Goal: Communication & Community: Answer question/provide support

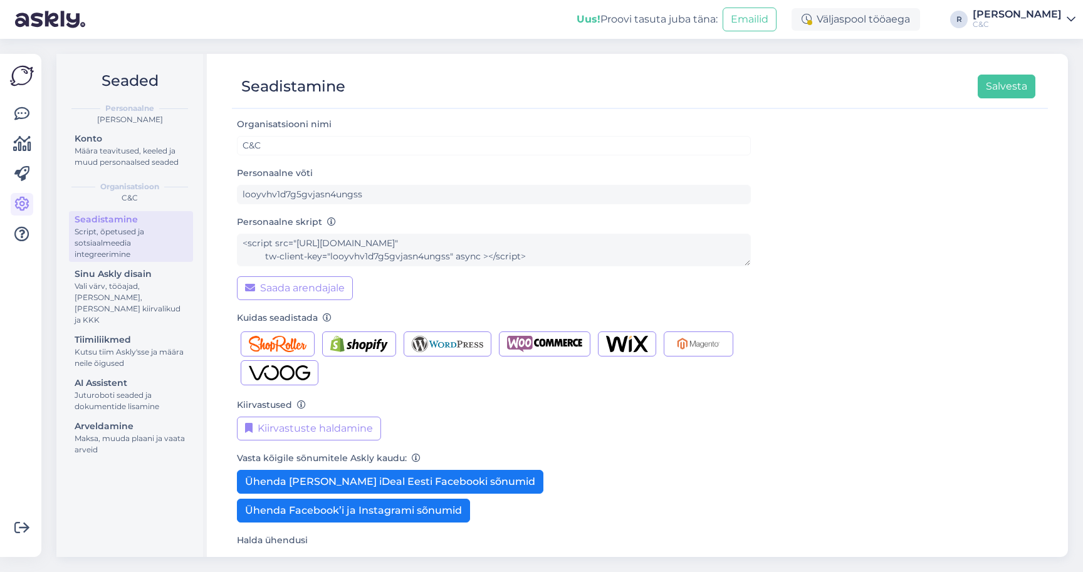
click at [21, 78] on img at bounding box center [22, 76] width 24 height 24
click at [21, 105] on link at bounding box center [22, 114] width 23 height 23
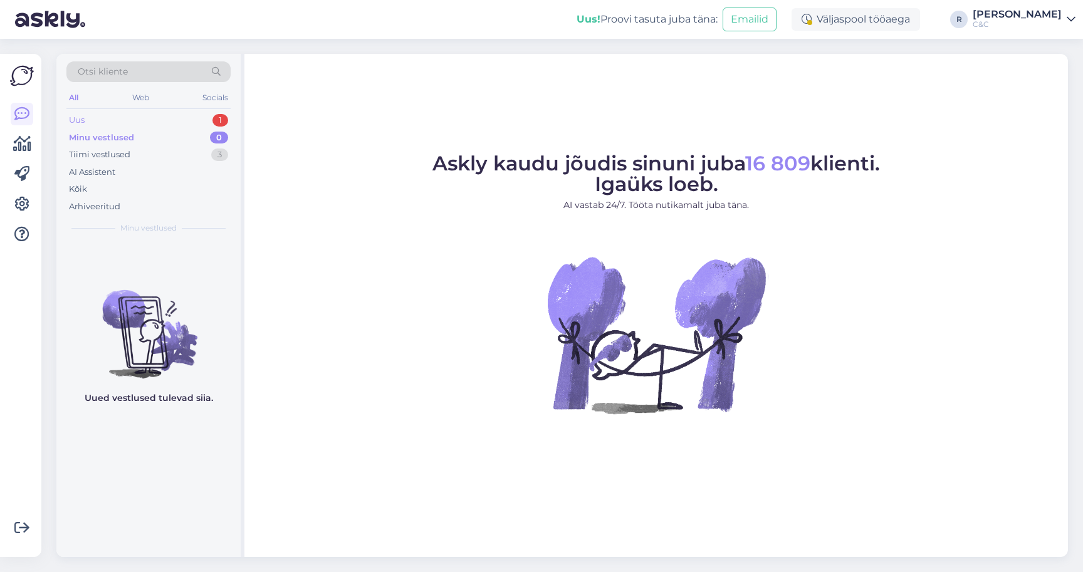
click at [181, 121] on div "Uus 1" at bounding box center [148, 121] width 164 height 18
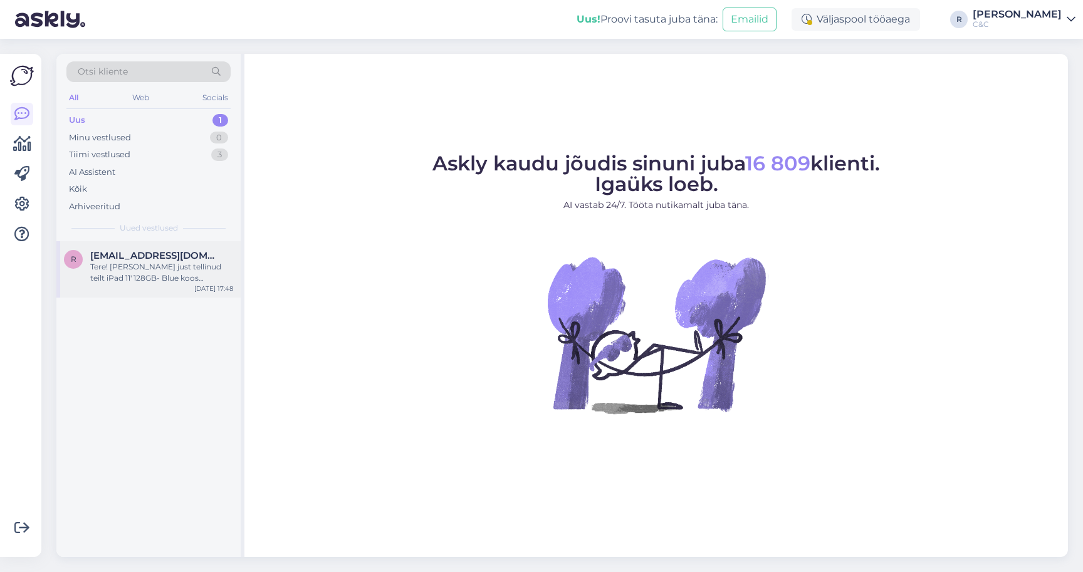
click at [155, 253] on span "[EMAIL_ADDRESS][DOMAIN_NAME]" at bounding box center [155, 255] width 130 height 11
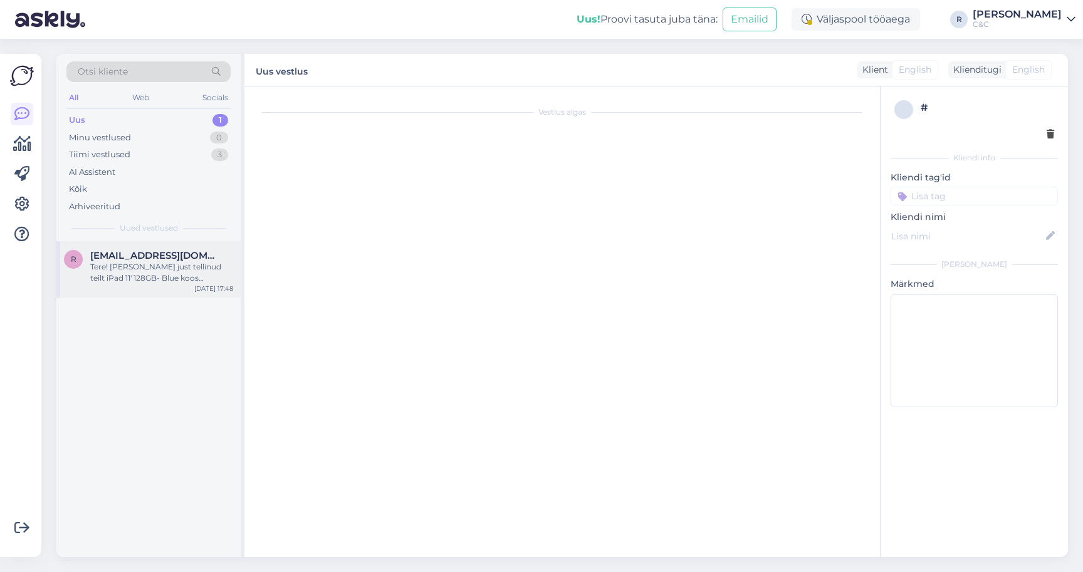
click at [165, 263] on div "Tere! [PERSON_NAME] just tellinud teilt iPad 11' 128GB- Blue koos smartdealiga.…" at bounding box center [161, 272] width 143 height 23
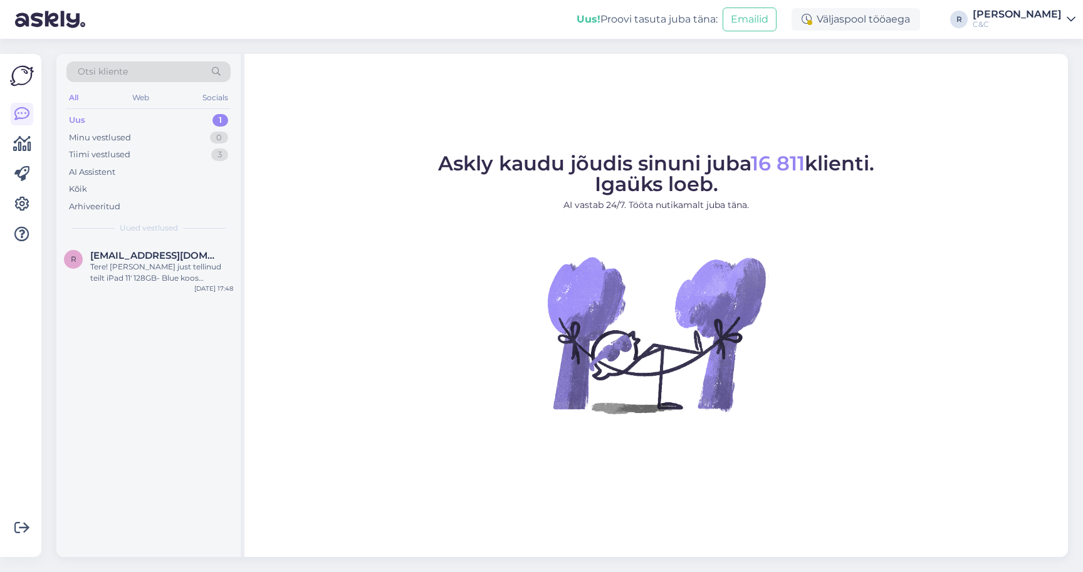
click at [202, 123] on div "Uus 1" at bounding box center [148, 121] width 164 height 18
click at [162, 273] on div "Tere! [PERSON_NAME] just tellinud teilt iPad 11' 128GB- Blue koos smartdealiga.…" at bounding box center [161, 272] width 143 height 23
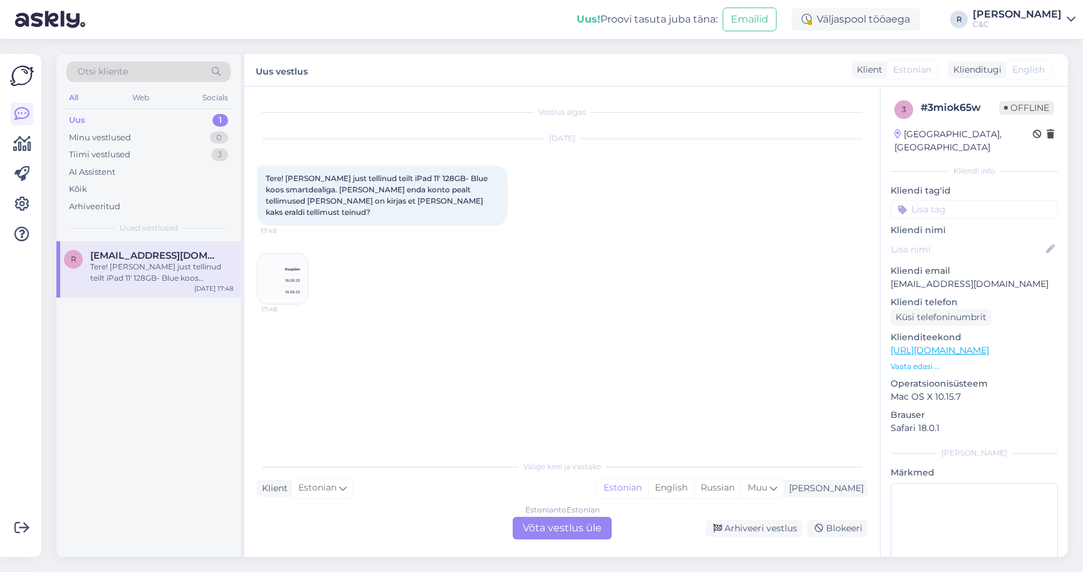
click at [284, 271] on img at bounding box center [283, 279] width 50 height 50
click at [570, 526] on div "Estonian to Estonian Võta vestlus üle" at bounding box center [562, 528] width 99 height 23
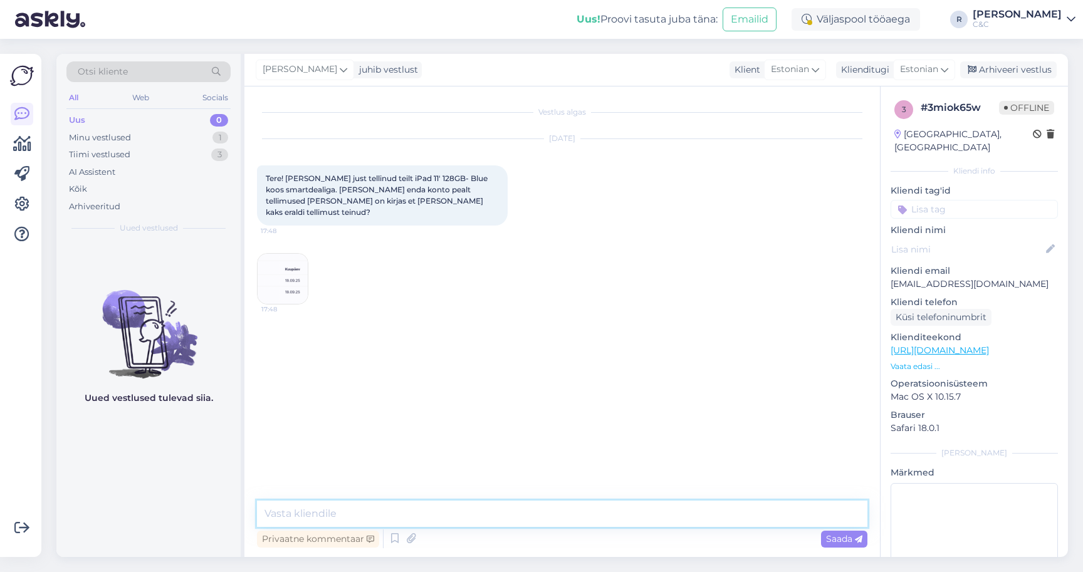
click at [415, 504] on textarea at bounding box center [562, 514] width 610 height 26
click at [273, 266] on img at bounding box center [283, 279] width 50 height 50
click at [285, 279] on img at bounding box center [283, 279] width 50 height 50
click at [289, 254] on img at bounding box center [283, 279] width 50 height 50
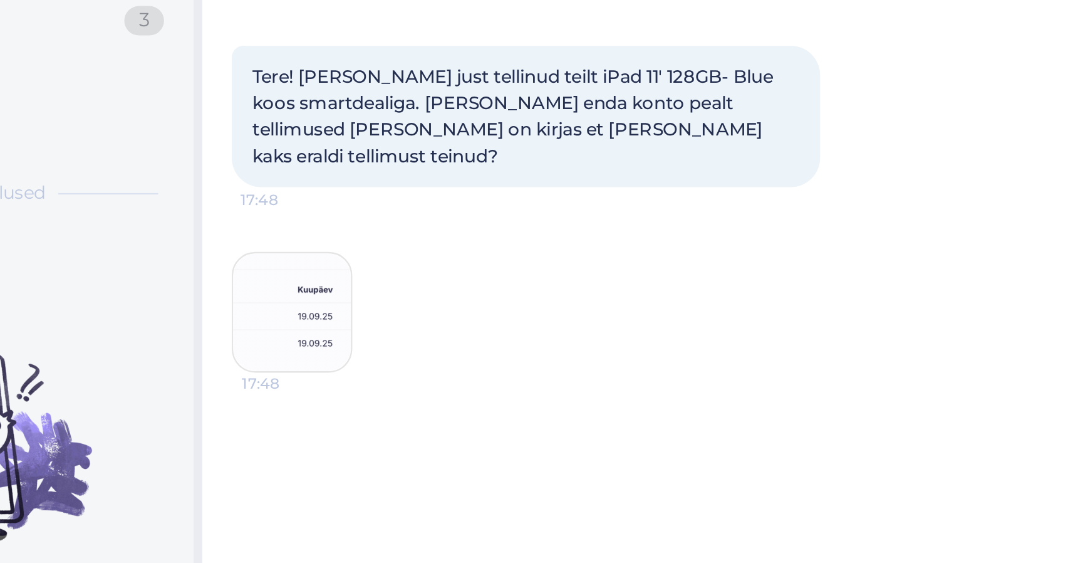
click at [258, 254] on img at bounding box center [283, 279] width 50 height 50
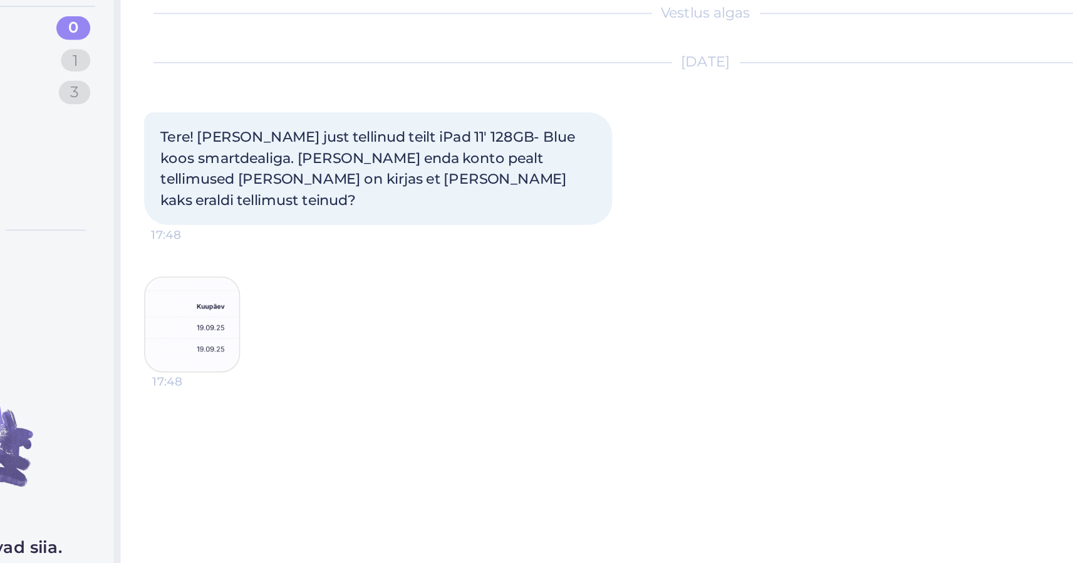
click at [258, 254] on img at bounding box center [283, 279] width 50 height 50
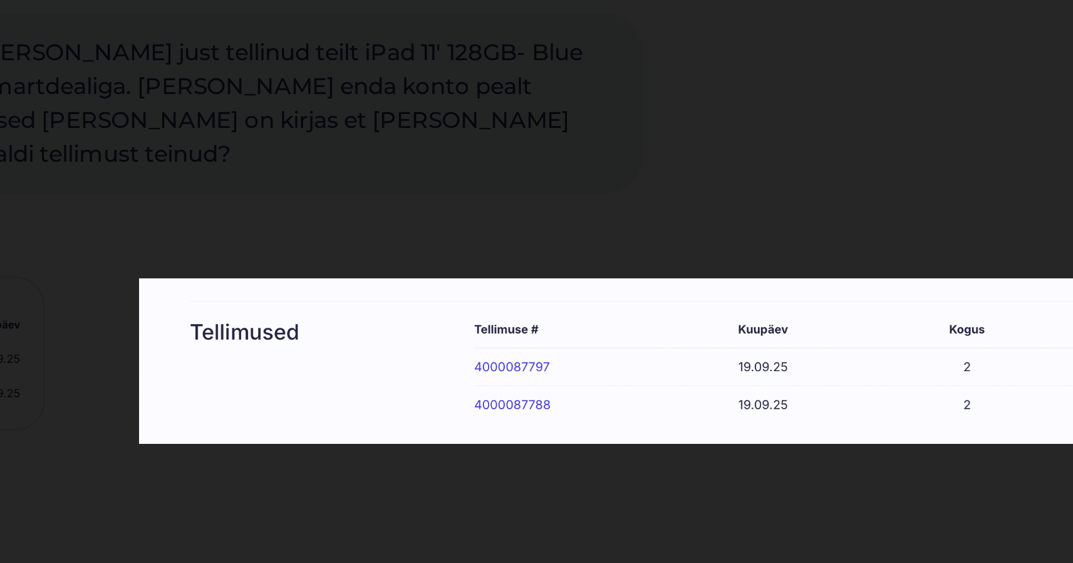
click at [123, 88] on div at bounding box center [536, 281] width 1073 height 563
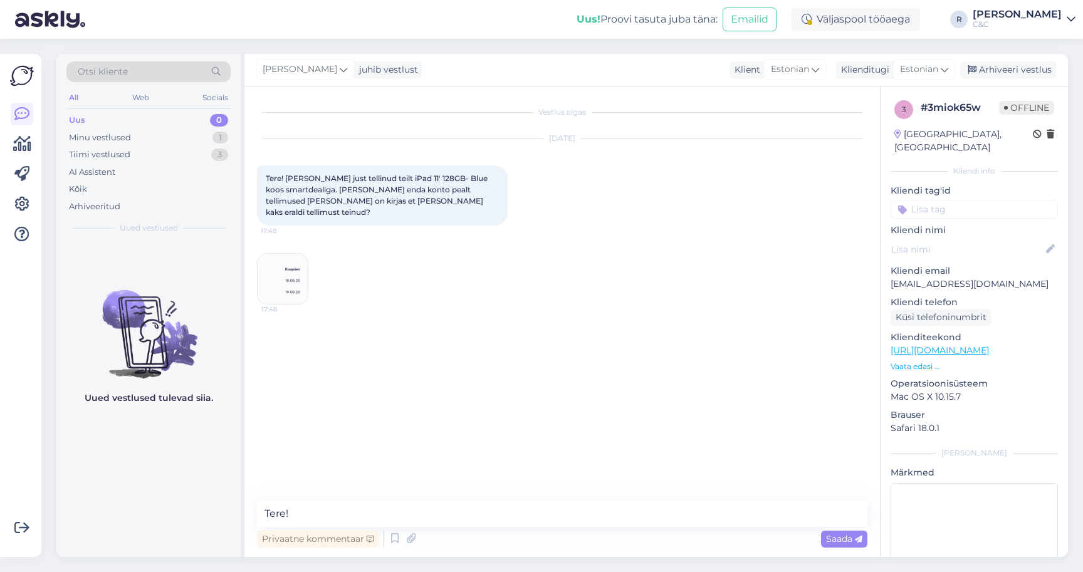
scroll to position [9, 0]
click at [308, 501] on textarea "Tere!" at bounding box center [562, 514] width 610 height 26
paste textarea "4000087797"
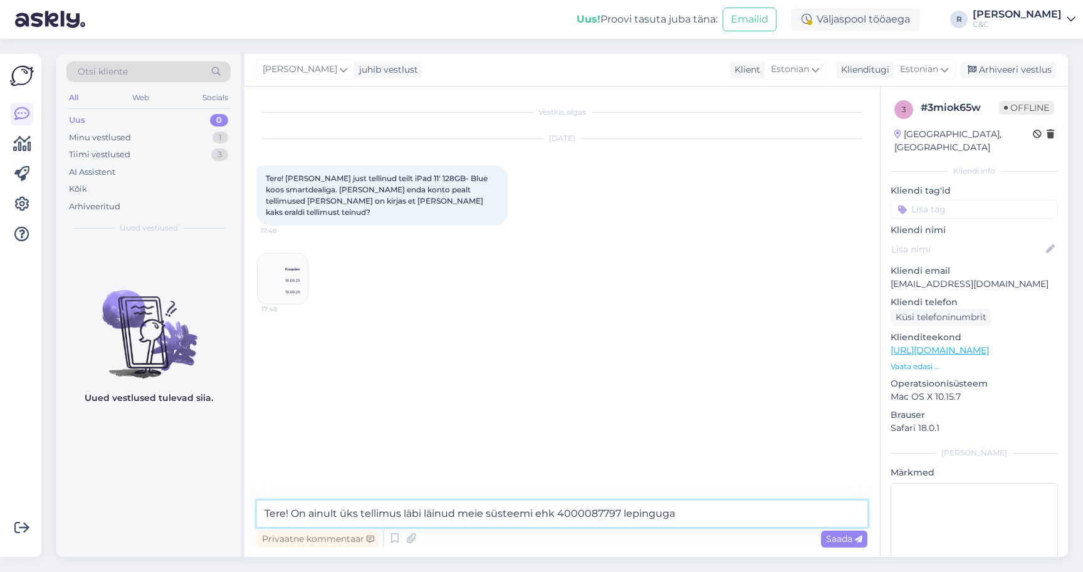
paste textarea "87022171998"
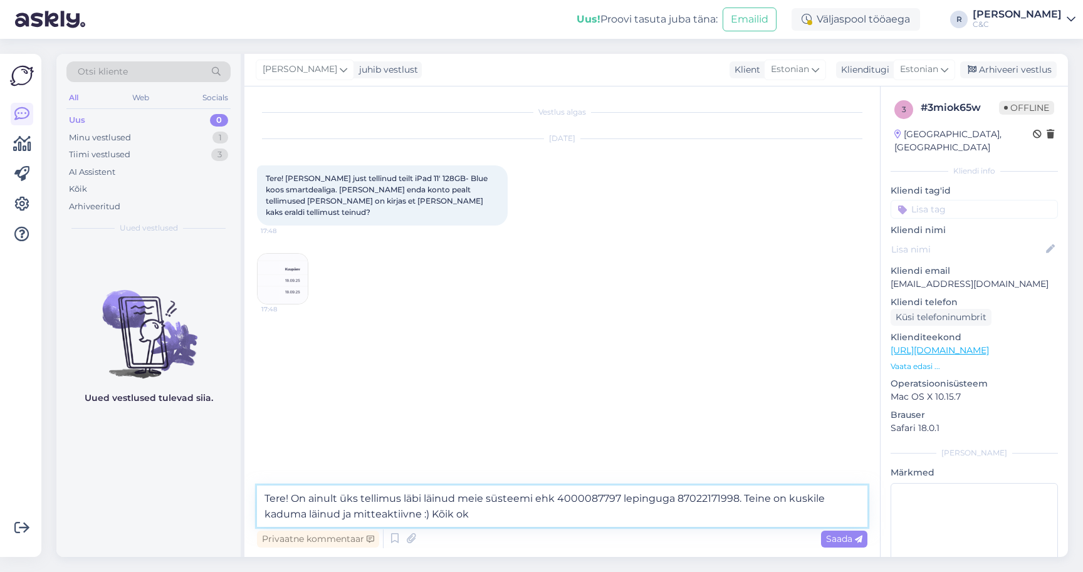
type textarea "Tere! On ainult üks tellimus läbi läinud meie süsteemi ehk 4000087797 lepinguga…"
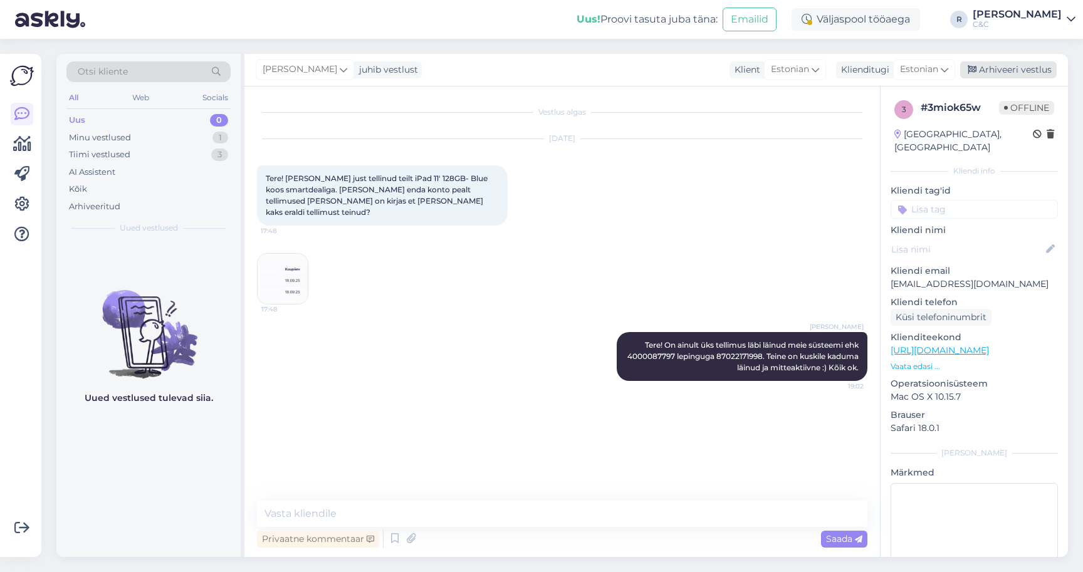
click at [1015, 61] on div "Arhiveeri vestlus" at bounding box center [1008, 69] width 97 height 17
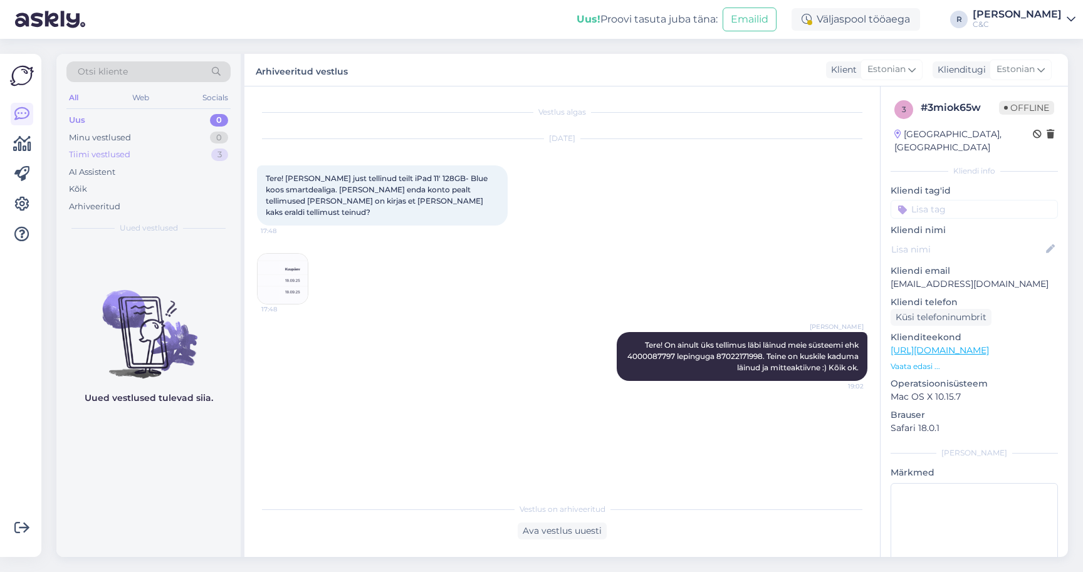
click at [175, 152] on div "Tiimi vestlused 3" at bounding box center [148, 155] width 164 height 18
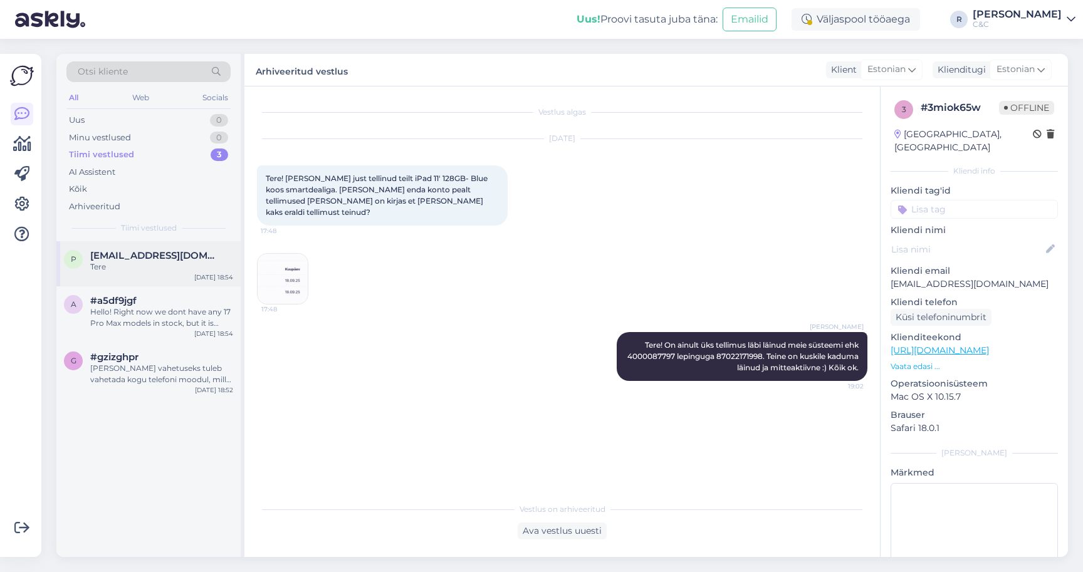
click at [160, 261] on div "Tere" at bounding box center [161, 266] width 143 height 11
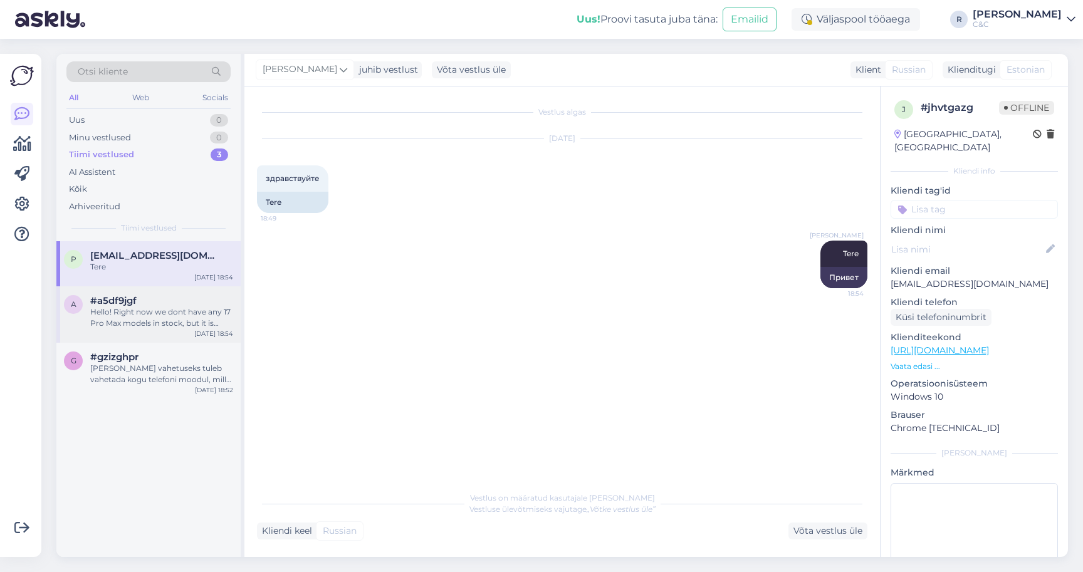
click at [157, 295] on div "#a5df9jgf" at bounding box center [161, 300] width 143 height 11
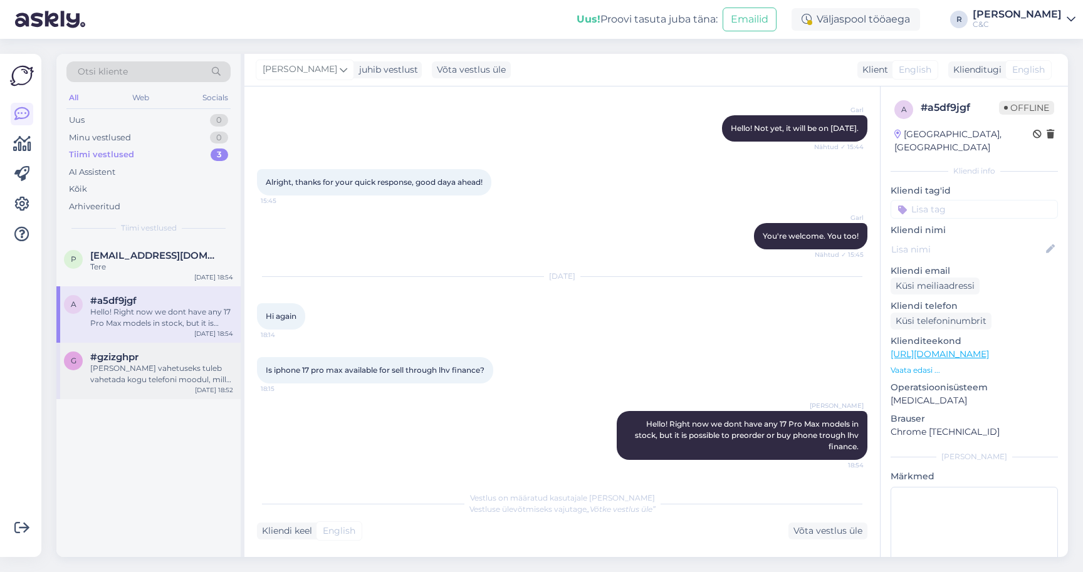
click at [187, 363] on div "[PERSON_NAME] vahetuseks tuleb vahetada kogu telefoni moodul, mille hinnaks on …" at bounding box center [161, 374] width 143 height 23
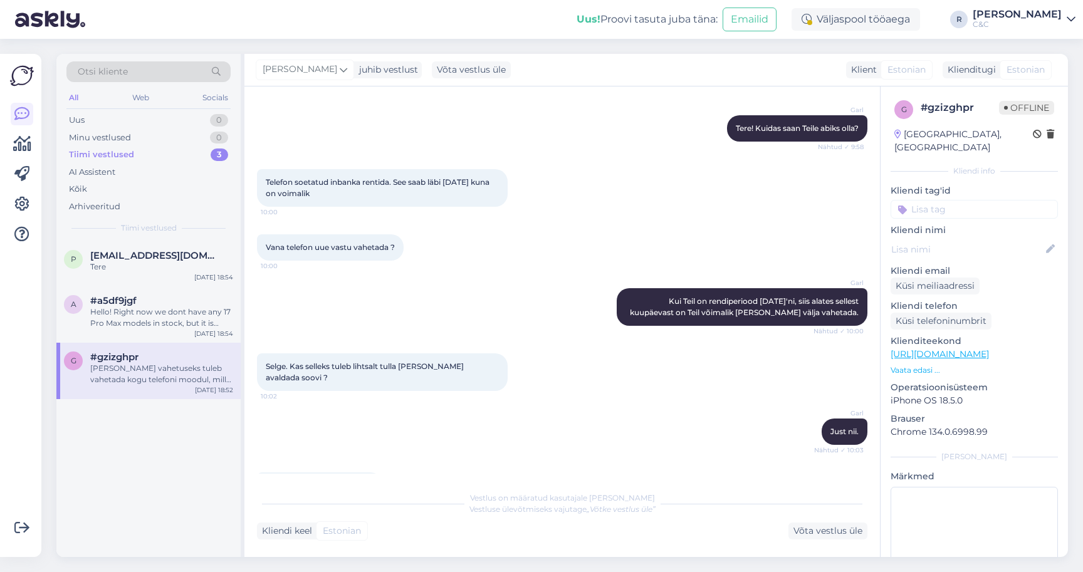
scroll to position [277, 0]
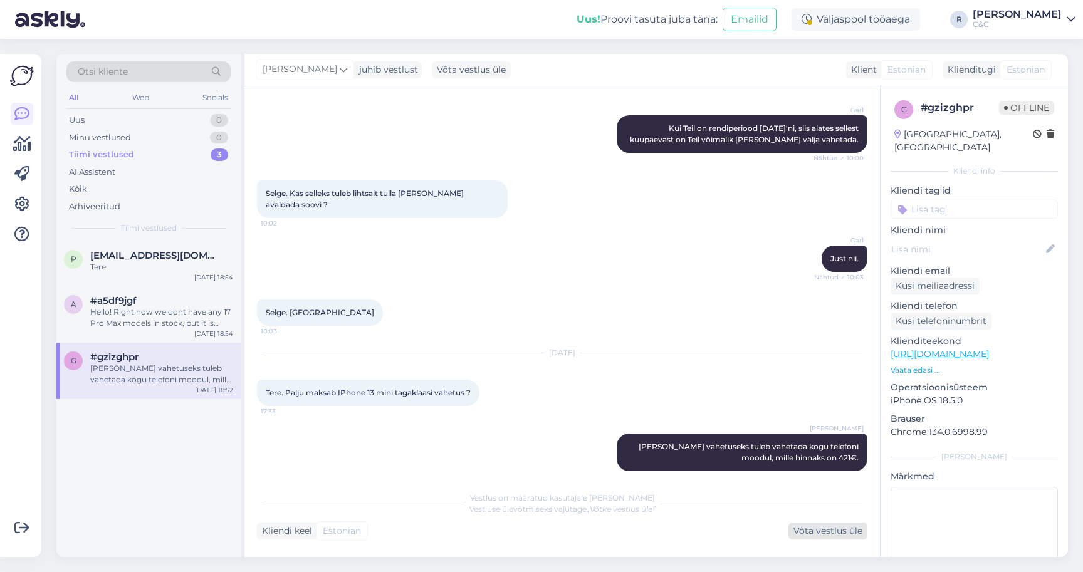
click at [838, 524] on div "Võta vestlus üle" at bounding box center [827, 531] width 79 height 17
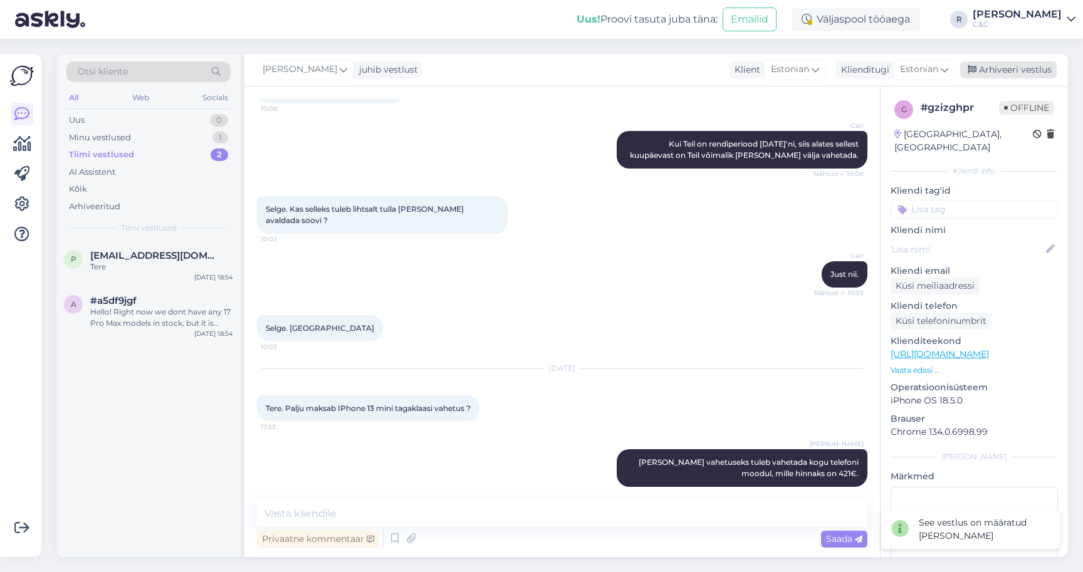
click at [1024, 68] on div "Arhiveeri vestlus" at bounding box center [1008, 69] width 97 height 17
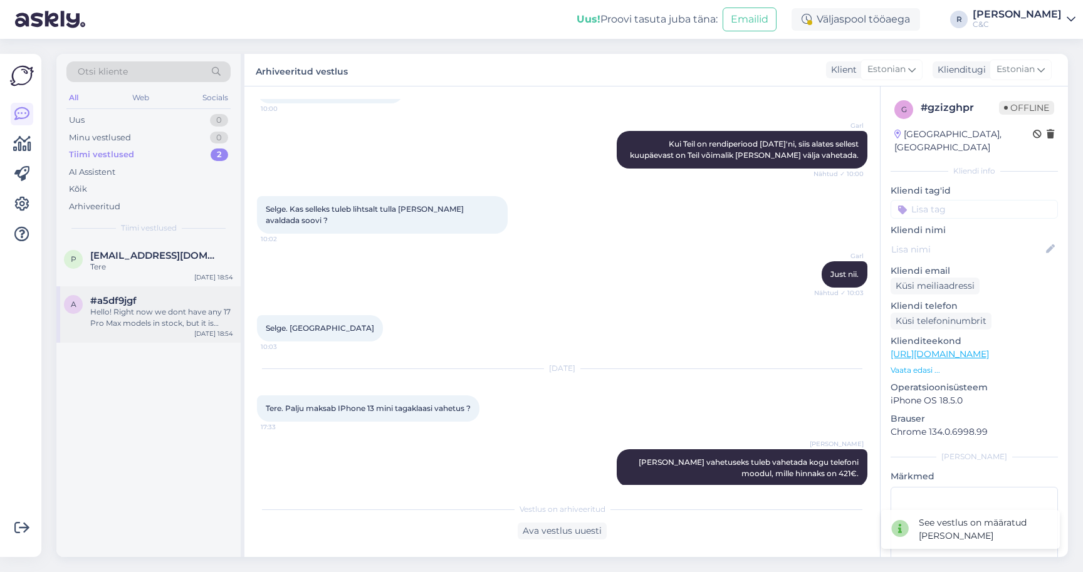
click at [219, 306] on div "Hello! Right now we dont have any 17 Pro Max models in stock, but it is possibl…" at bounding box center [161, 317] width 143 height 23
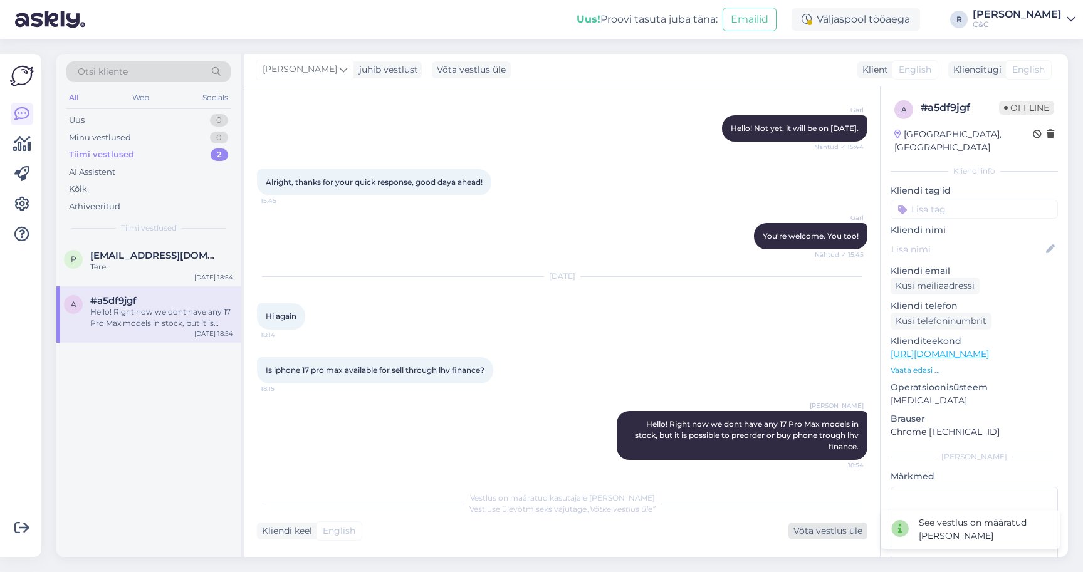
click at [806, 529] on div "Võta vestlus üle" at bounding box center [827, 531] width 79 height 17
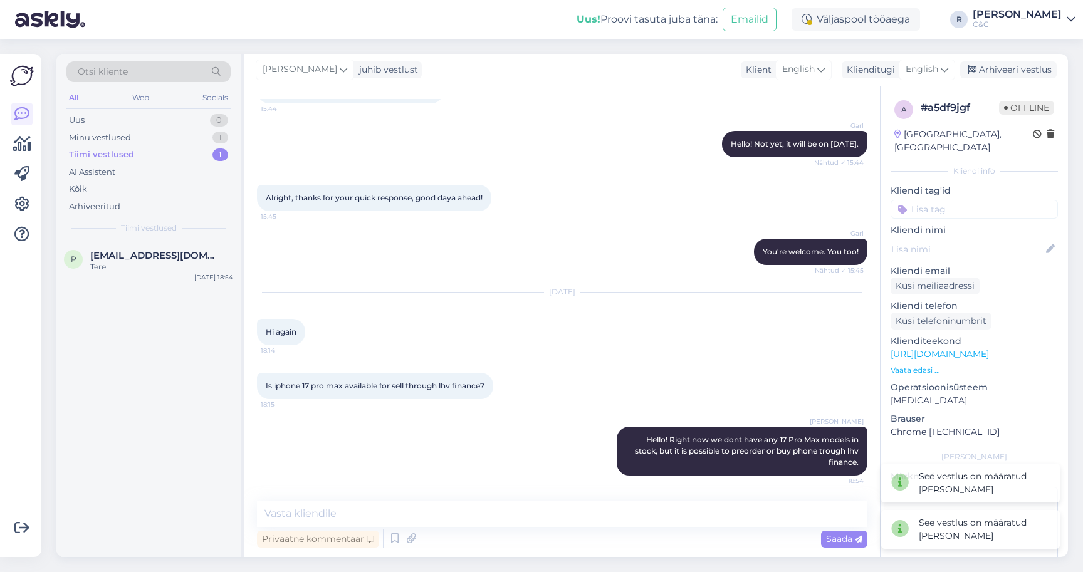
click at [1046, 54] on div "[PERSON_NAME] juhib vestlust Klient English Klienditugi English Arhiveeri vestl…" at bounding box center [655, 70] width 823 height 33
click at [1040, 61] on div "Arhiveeri vestlus" at bounding box center [1008, 69] width 97 height 17
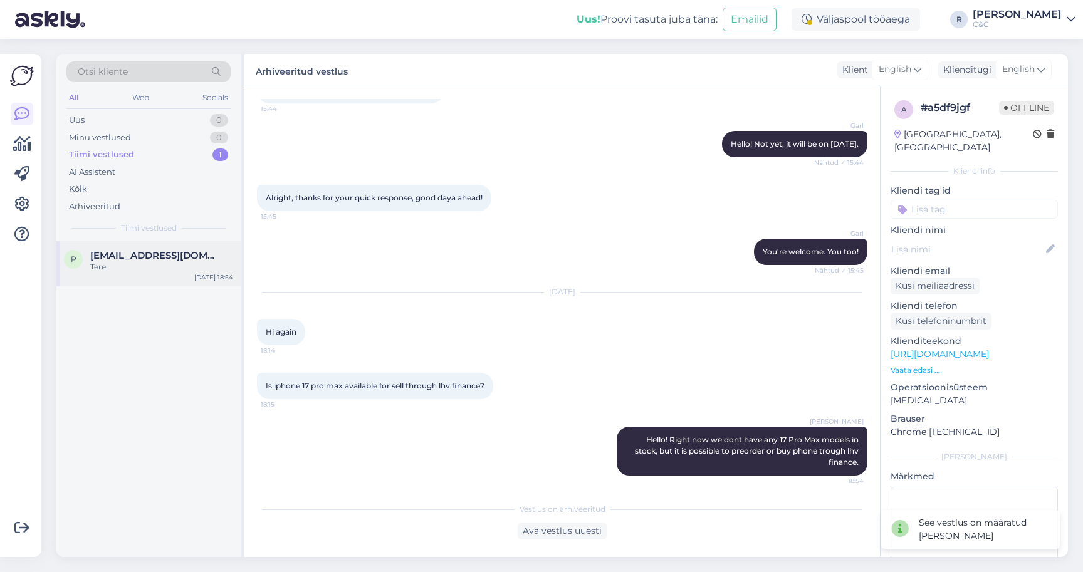
click at [194, 241] on div "p [EMAIL_ADDRESS][DOMAIN_NAME] Tere [DATE] 18:54" at bounding box center [148, 263] width 184 height 45
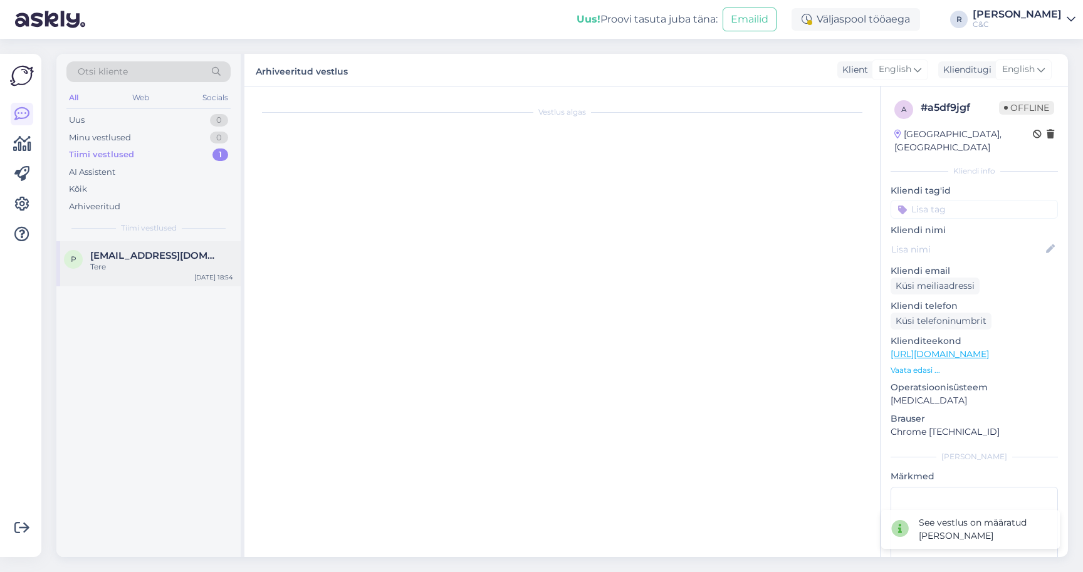
scroll to position [0, 0]
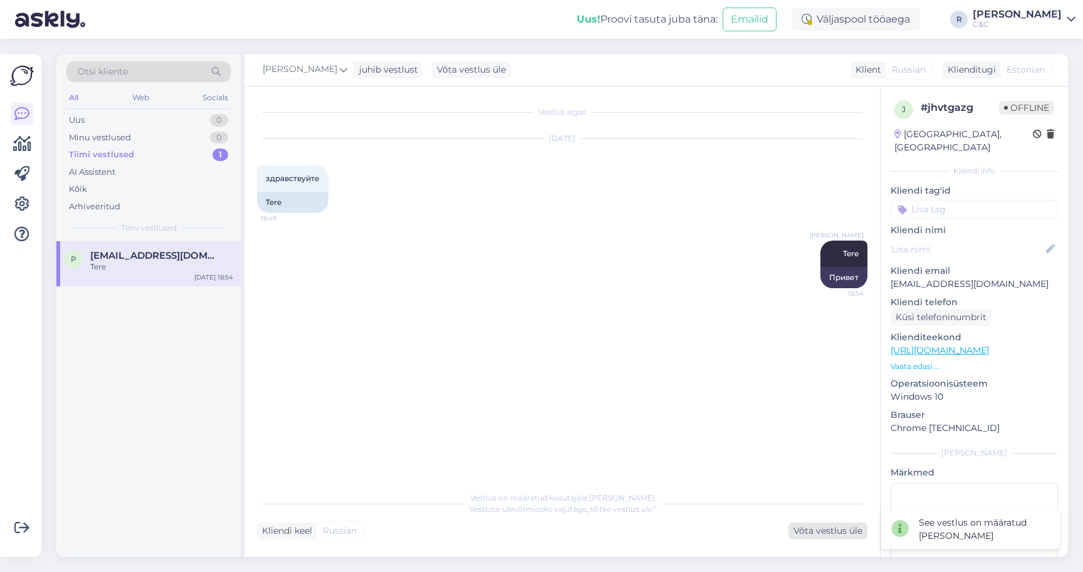
click at [813, 526] on div "Võta vestlus üle" at bounding box center [827, 531] width 79 height 17
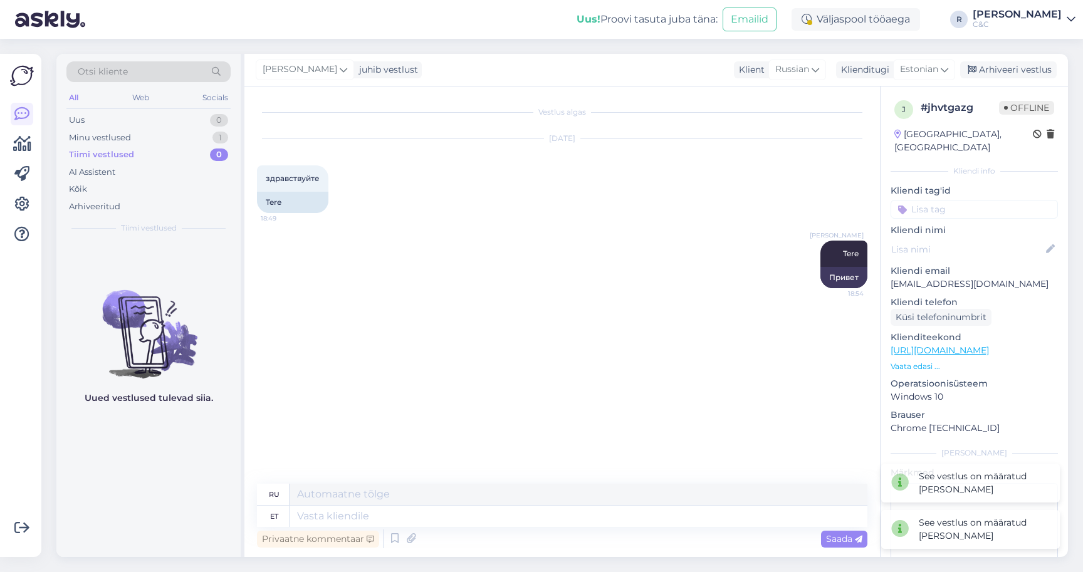
click at [1008, 72] on div "[PERSON_NAME] juhib vestlust Klient [DEMOGRAPHIC_DATA] Klienditugi [DEMOGRAPHIC…" at bounding box center [655, 70] width 823 height 33
click at [1014, 61] on div "Arhiveeri vestlus" at bounding box center [1008, 69] width 97 height 17
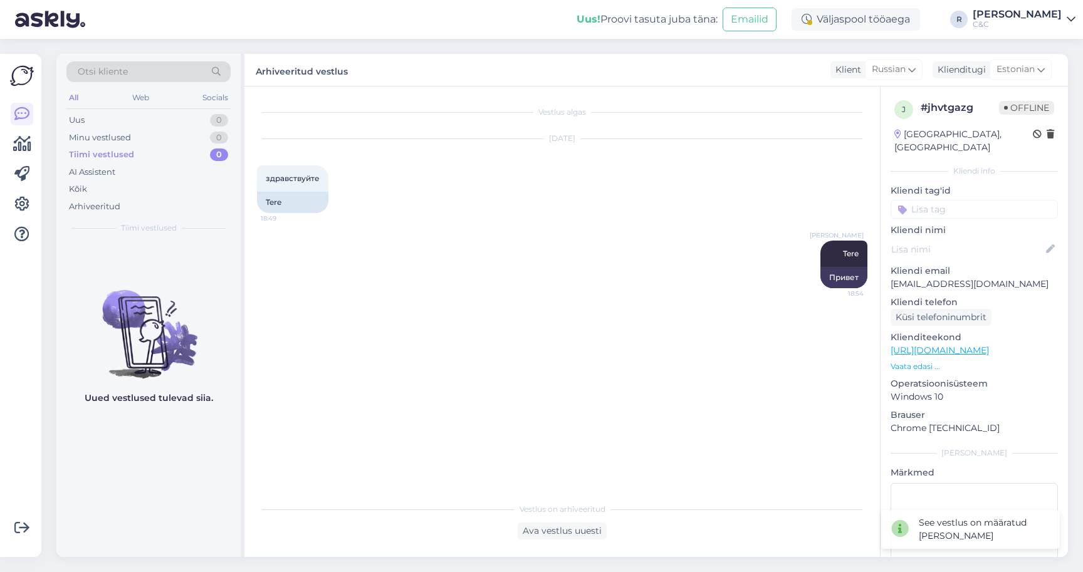
click at [14, 147] on div at bounding box center [22, 174] width 23 height 143
click at [14, 138] on icon at bounding box center [22, 144] width 18 height 15
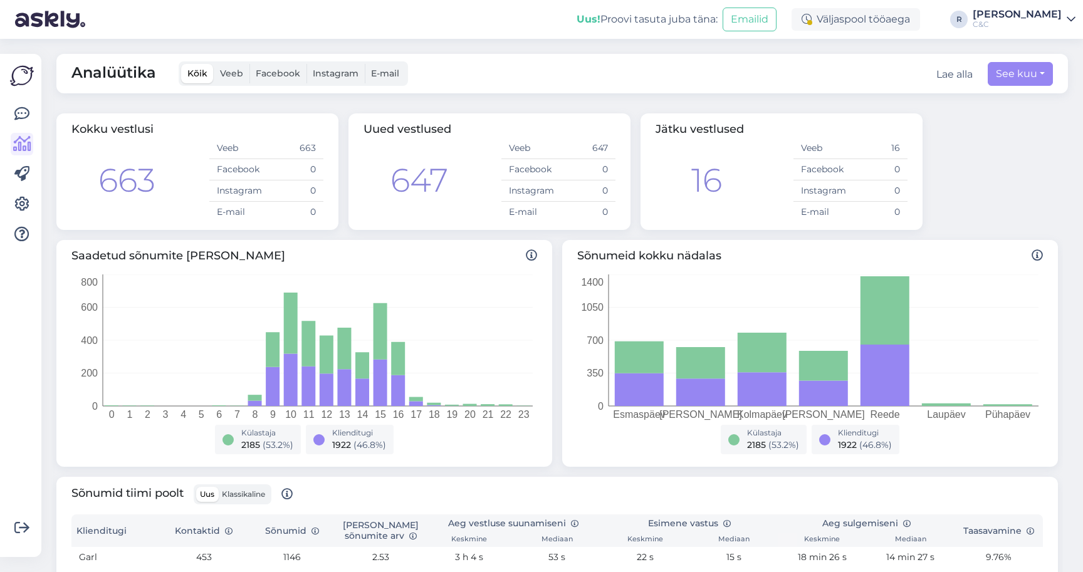
click at [942, 68] on div "Lae alla" at bounding box center [954, 74] width 36 height 15
click at [858, 65] on div "Analüütika Kõik Veeb Facebook Instagram E-mail Lae alla Kontaktid See kuu" at bounding box center [561, 73] width 1011 height 39
click at [1029, 62] on button "See kuu" at bounding box center [1020, 74] width 65 height 24
select select "8"
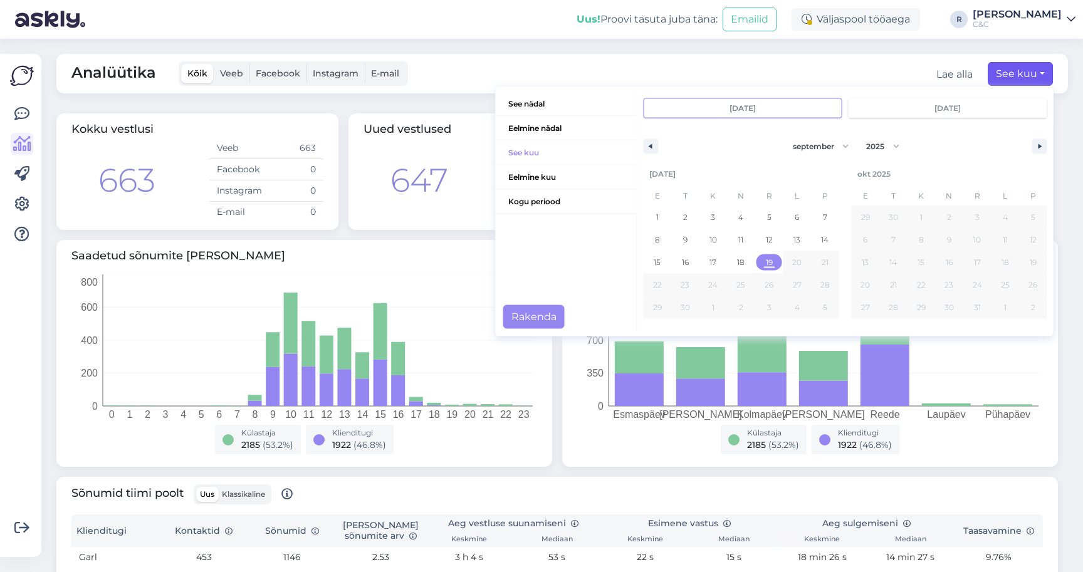
click at [765, 261] on button "19" at bounding box center [769, 262] width 28 height 23
type input "[DATE]"
click at [550, 306] on button "Rakenda" at bounding box center [533, 317] width 61 height 24
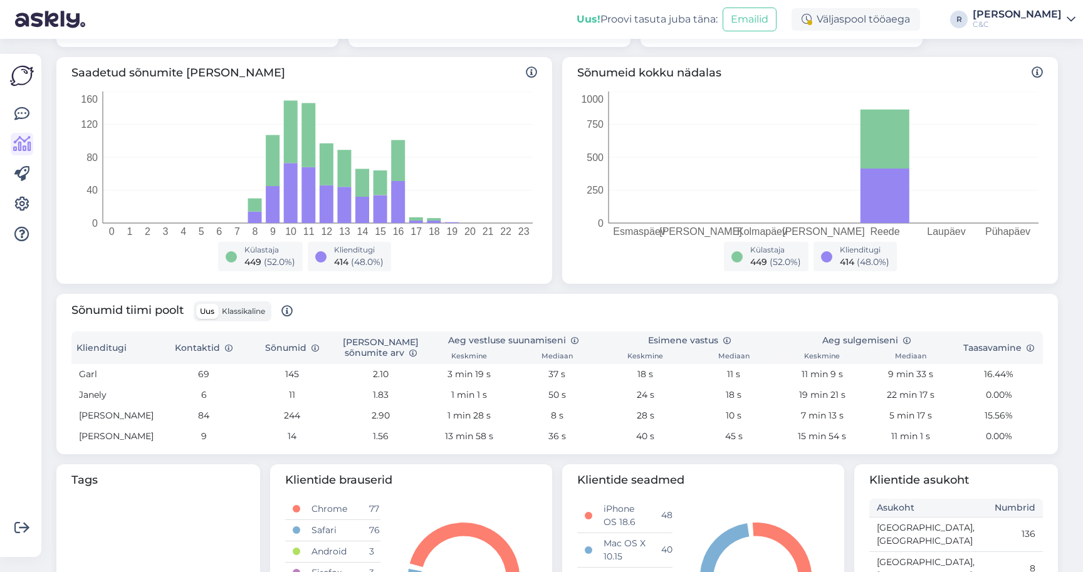
scroll to position [169, 0]
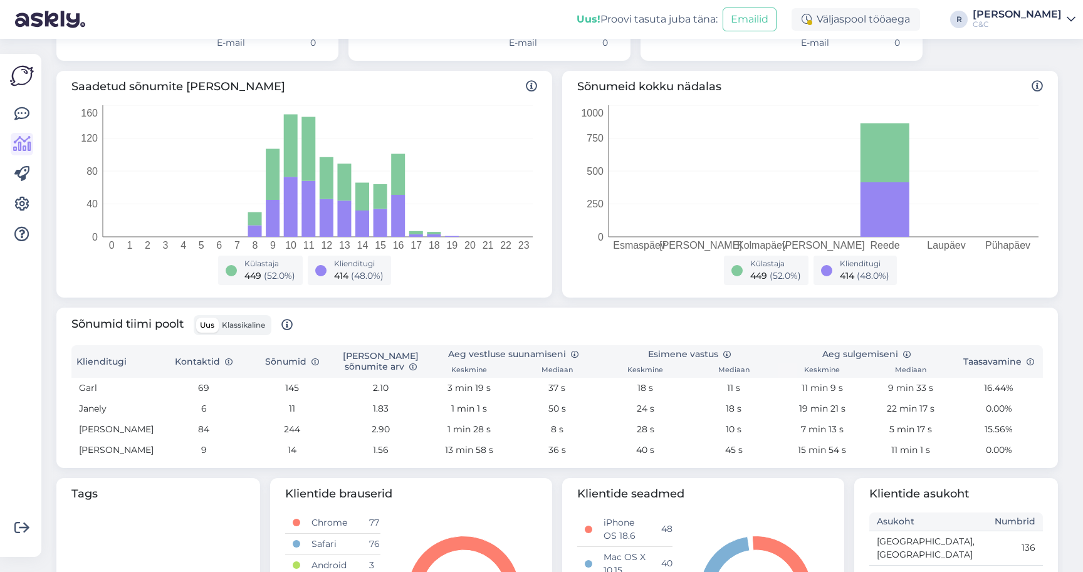
click at [240, 320] on span "Klassikaline" at bounding box center [243, 324] width 43 height 9
click at [218, 318] on input "Klassikaline" at bounding box center [218, 318] width 0 height 0
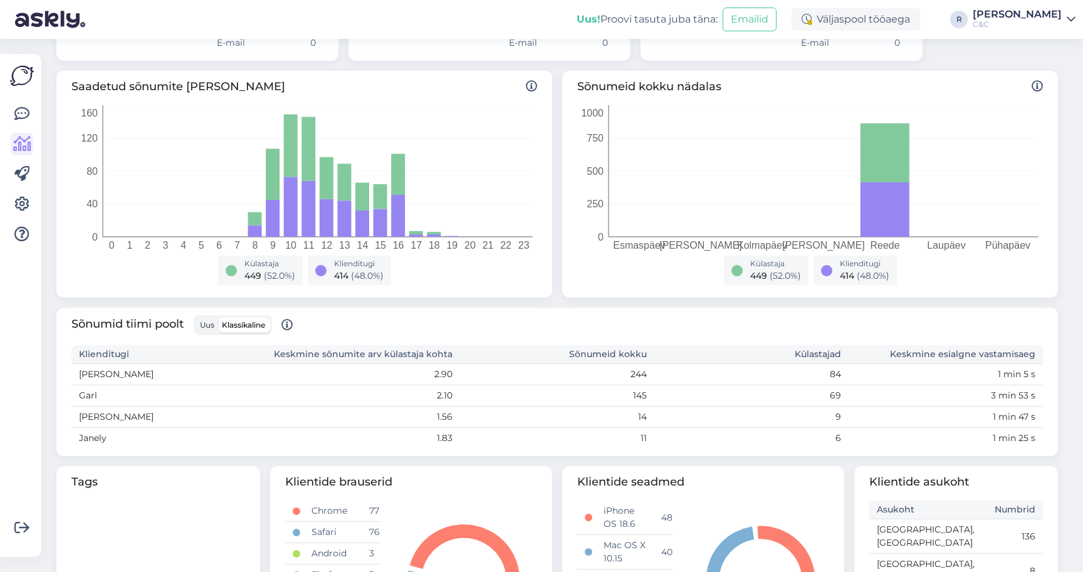
click at [211, 320] on span "Uus" at bounding box center [207, 324] width 14 height 9
click at [196, 318] on input "Uus" at bounding box center [196, 318] width 0 height 0
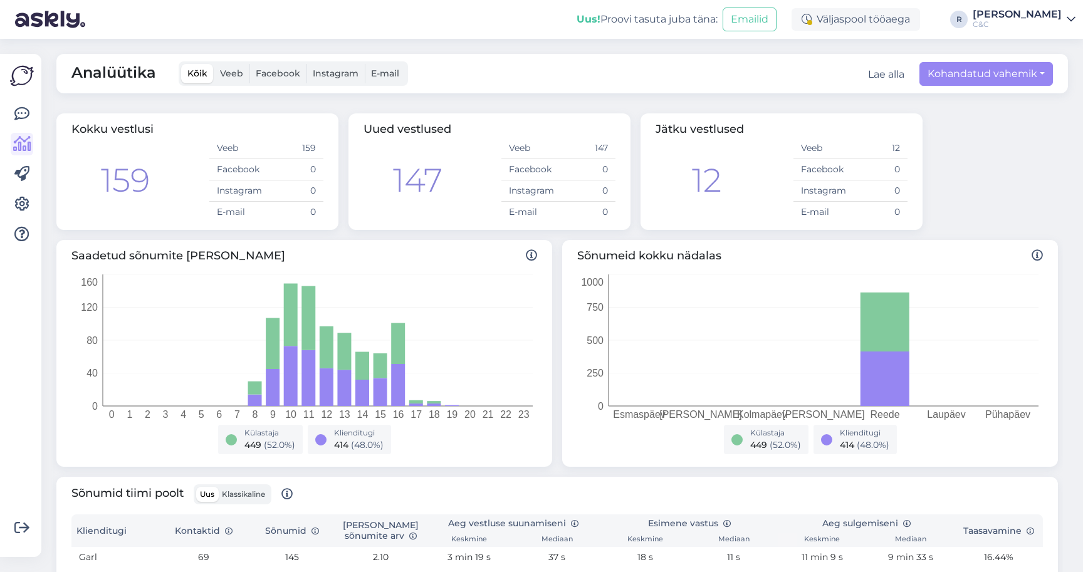
scroll to position [0, 0]
click at [8, 127] on div "Võimalused Veendu, et Askly loob sulle väärtust. Sulge Ühenda FB ja IG sõnumid …" at bounding box center [20, 305] width 41 height 503
click at [16, 113] on icon at bounding box center [21, 114] width 15 height 15
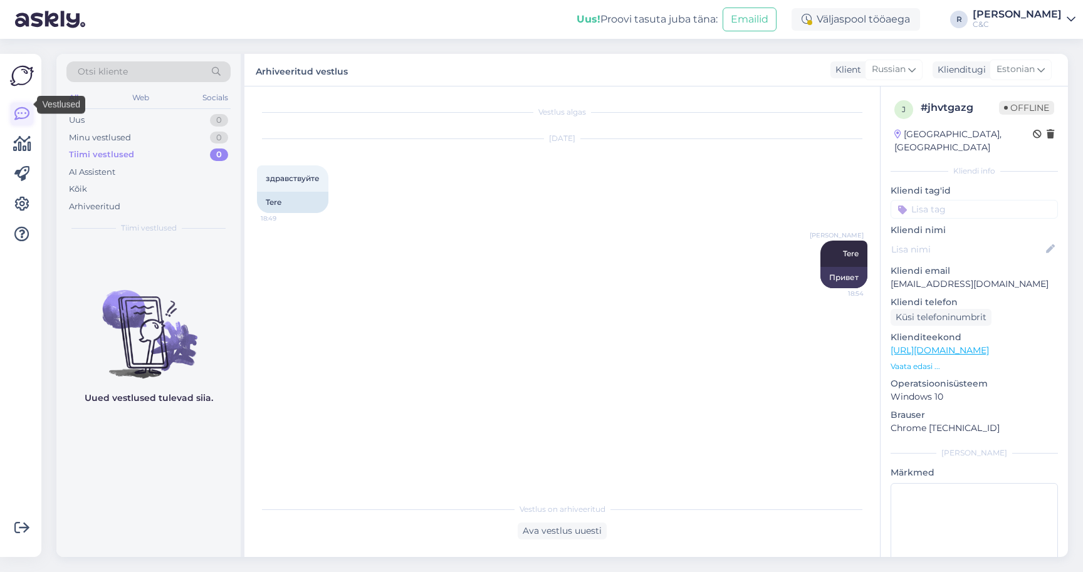
click at [16, 113] on link at bounding box center [22, 114] width 23 height 23
